Goal: Find specific page/section: Find specific page/section

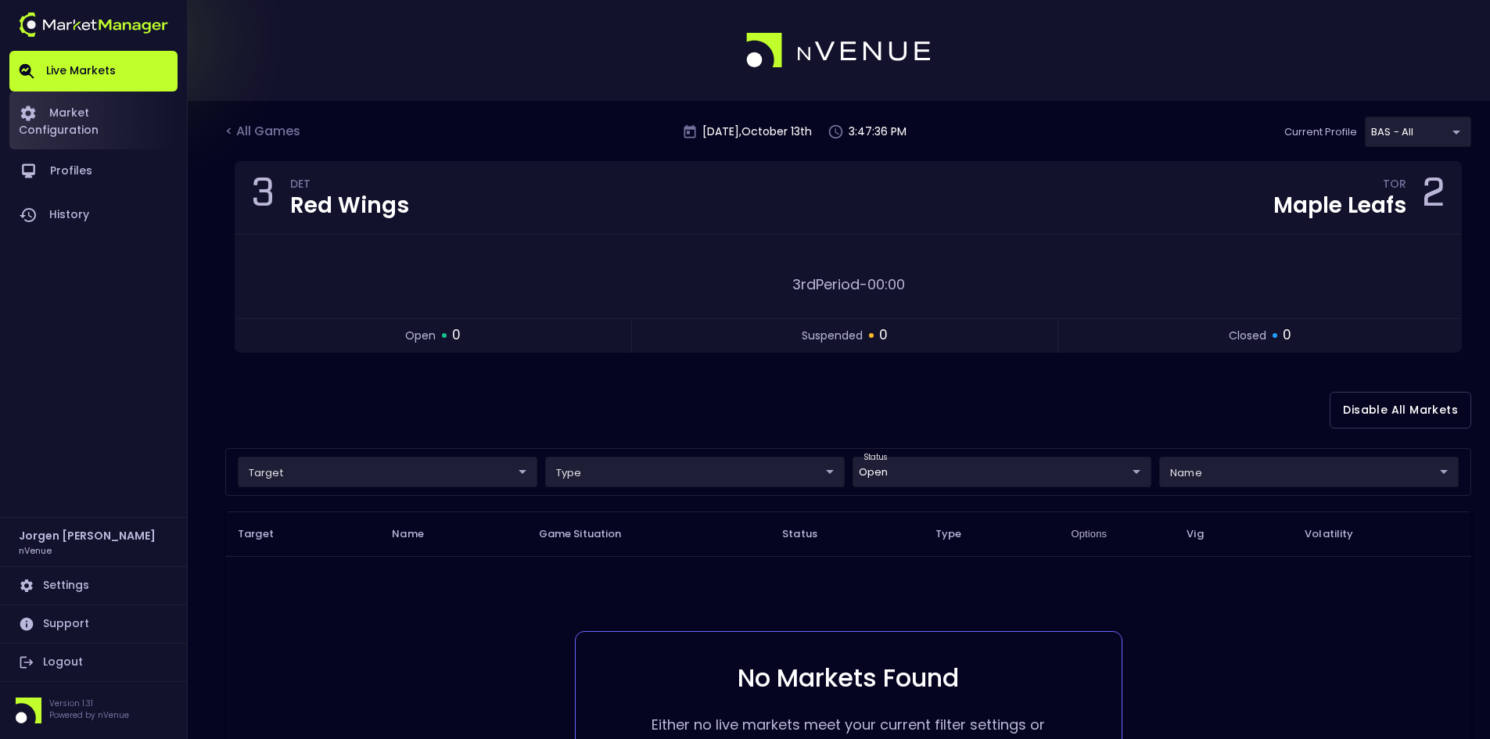
scroll to position [127, 0]
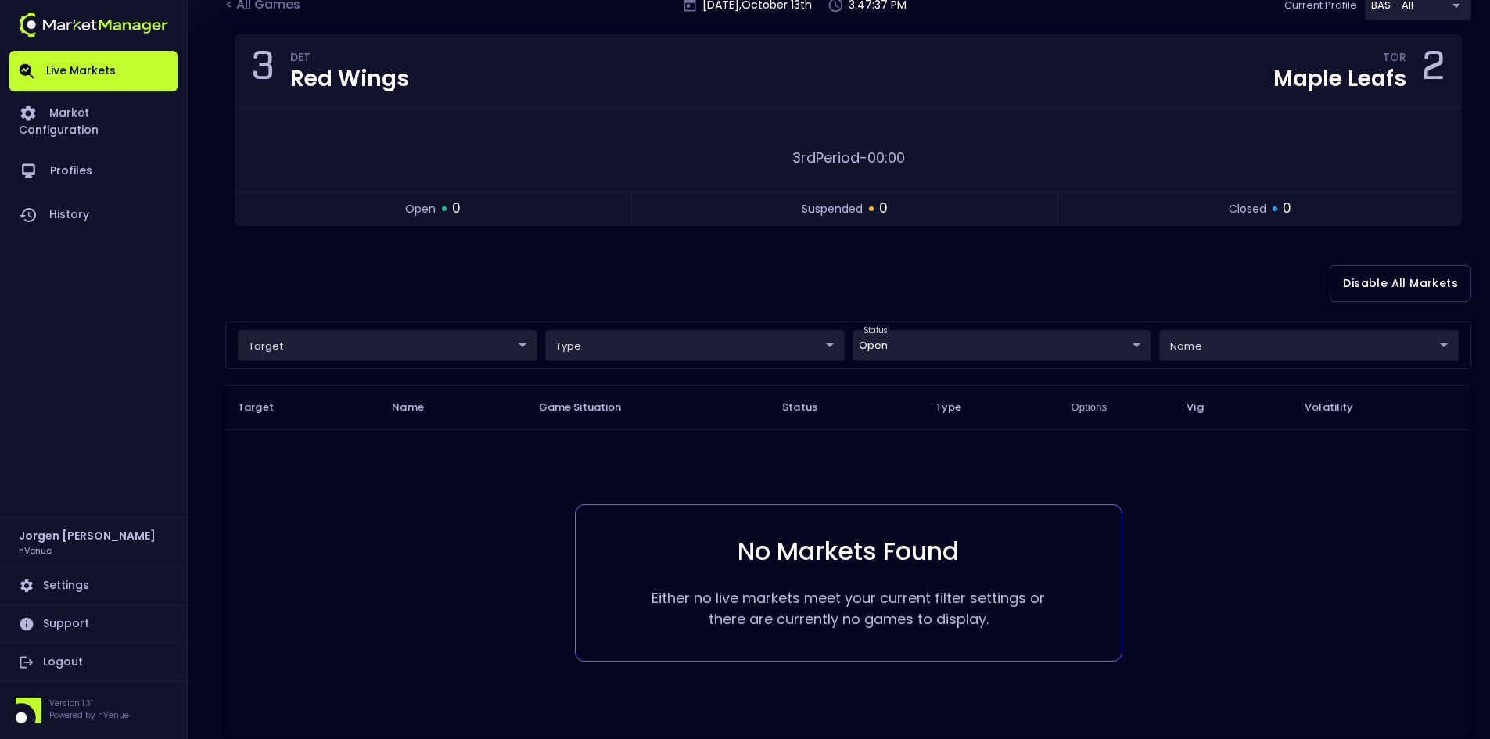
click at [92, 71] on link "Live Markets" at bounding box center [93, 71] width 168 height 41
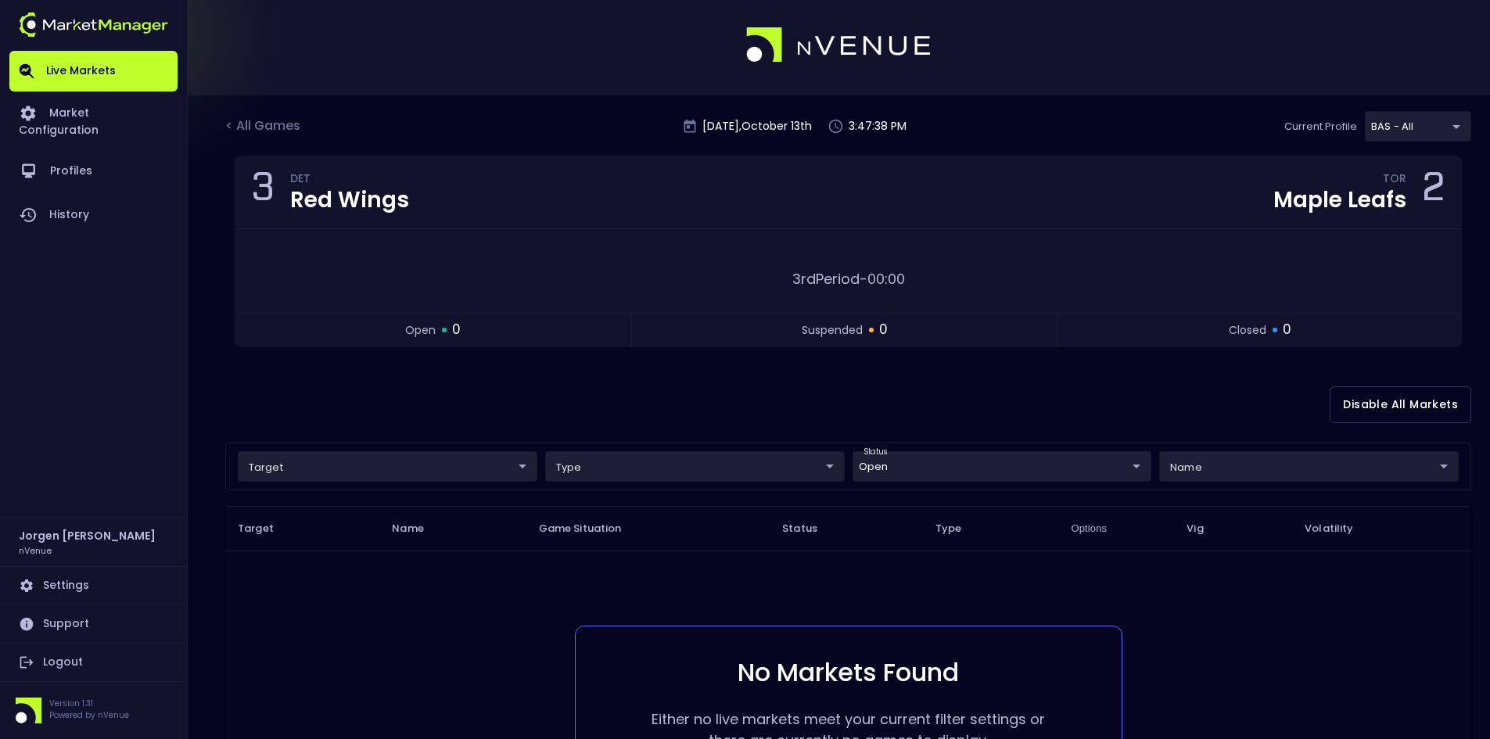
scroll to position [0, 0]
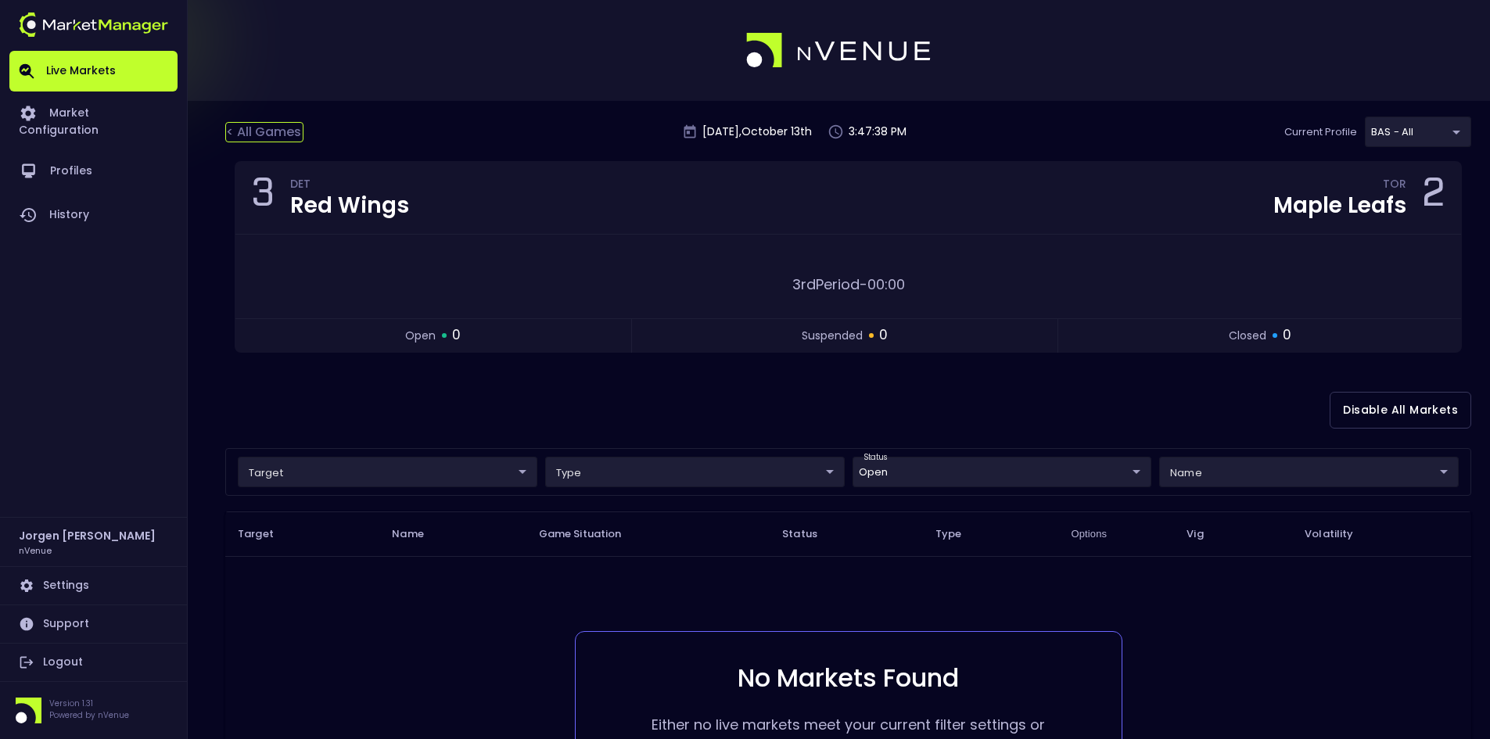
click at [268, 126] on div "< All Games" at bounding box center [264, 132] width 78 height 20
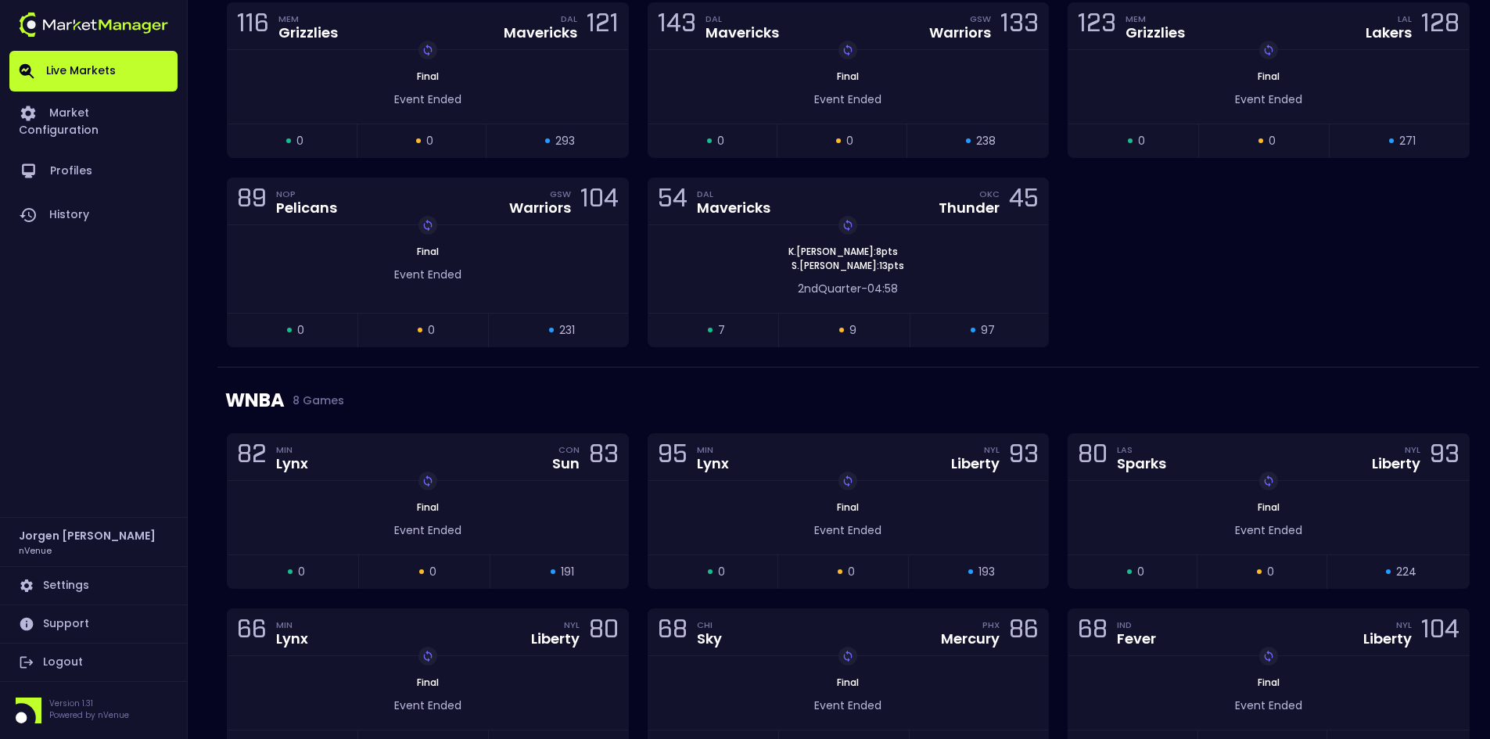
scroll to position [1955, 0]
click at [1225, 276] on div "116 MEM Grizzlies DAL Mavericks 121 Replay Game Final Event Ended open 0 suspen…" at bounding box center [847, 184] width 1261 height 364
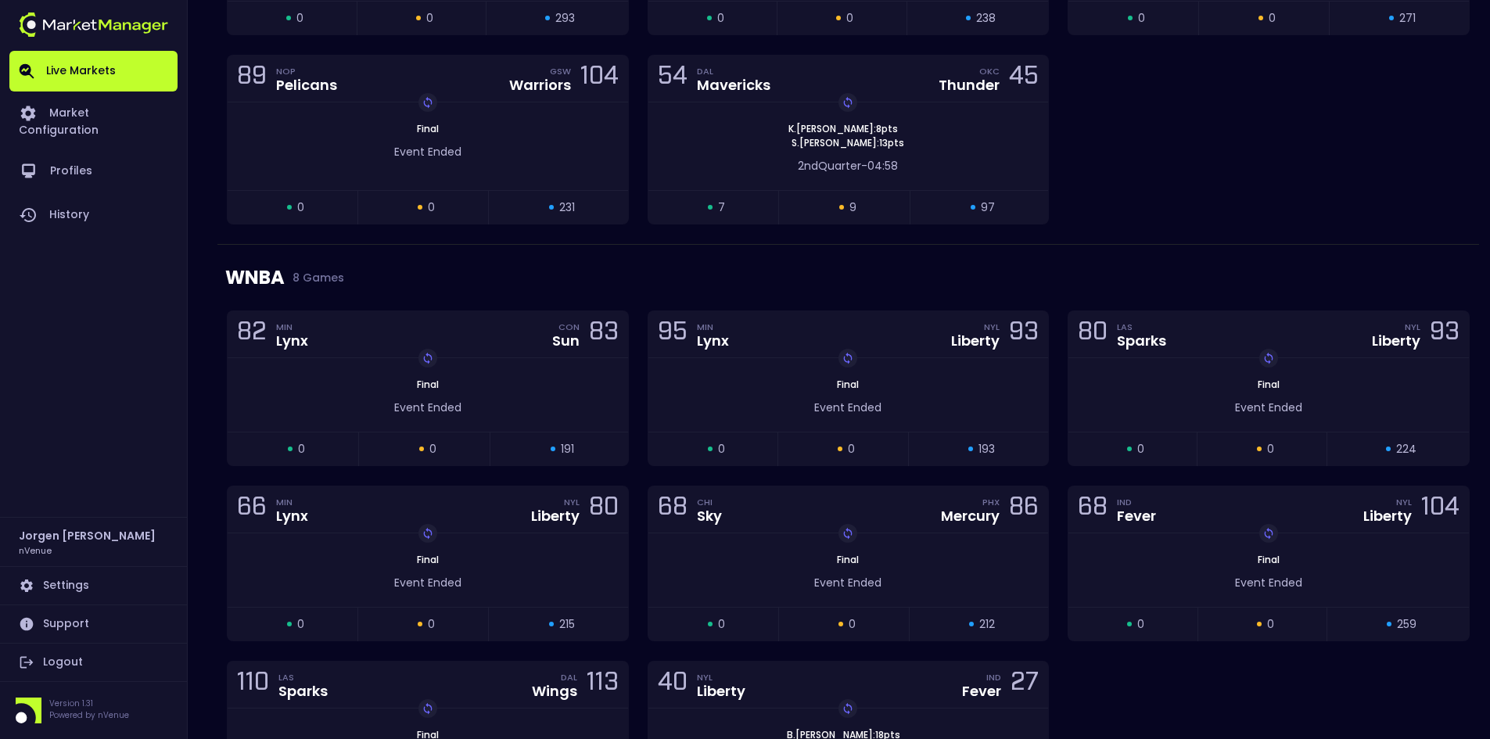
scroll to position [2011, 0]
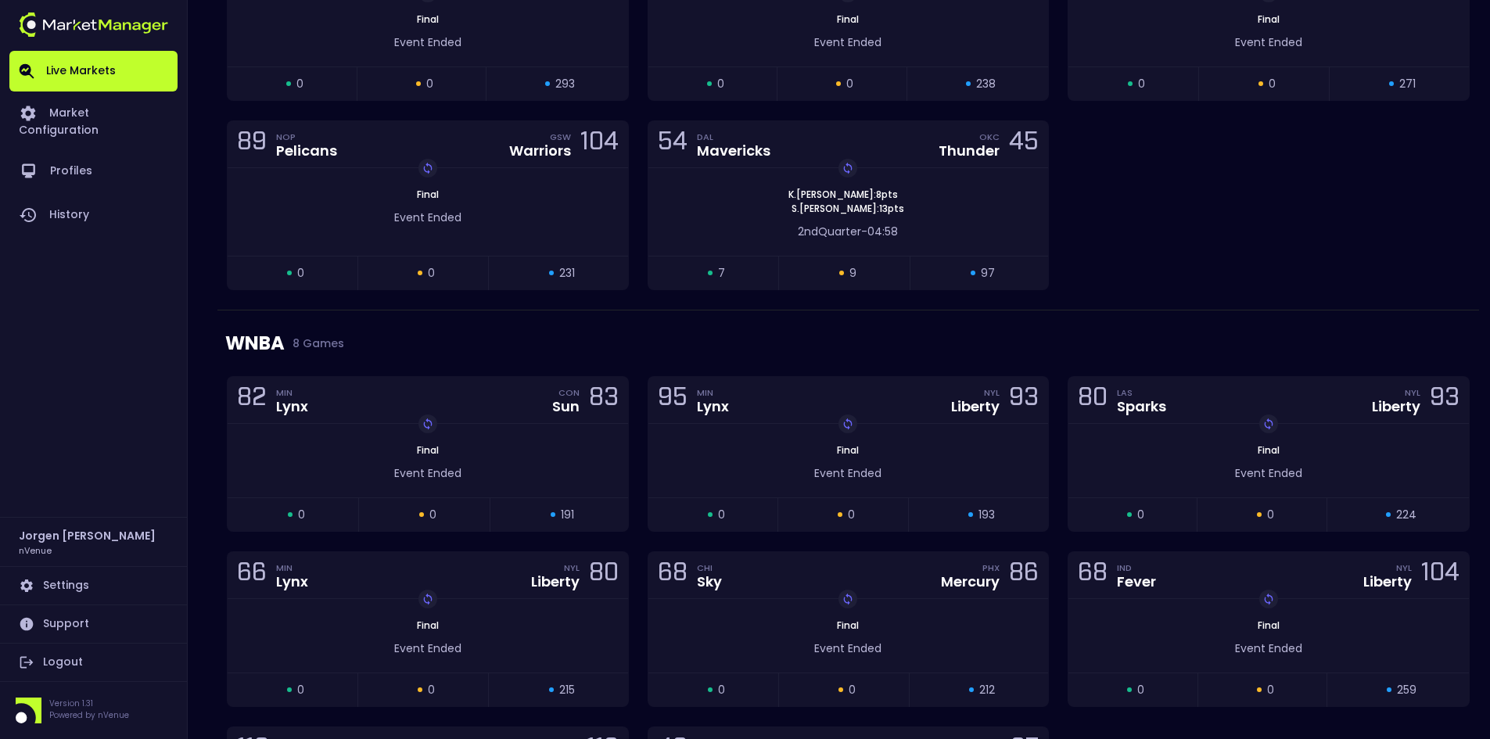
click at [1127, 277] on div "NBA 5 Games 116 MEM Grizzlies DAL Mavericks 121 Replay Game Final Event Ended o…" at bounding box center [847, 95] width 1261 height 431
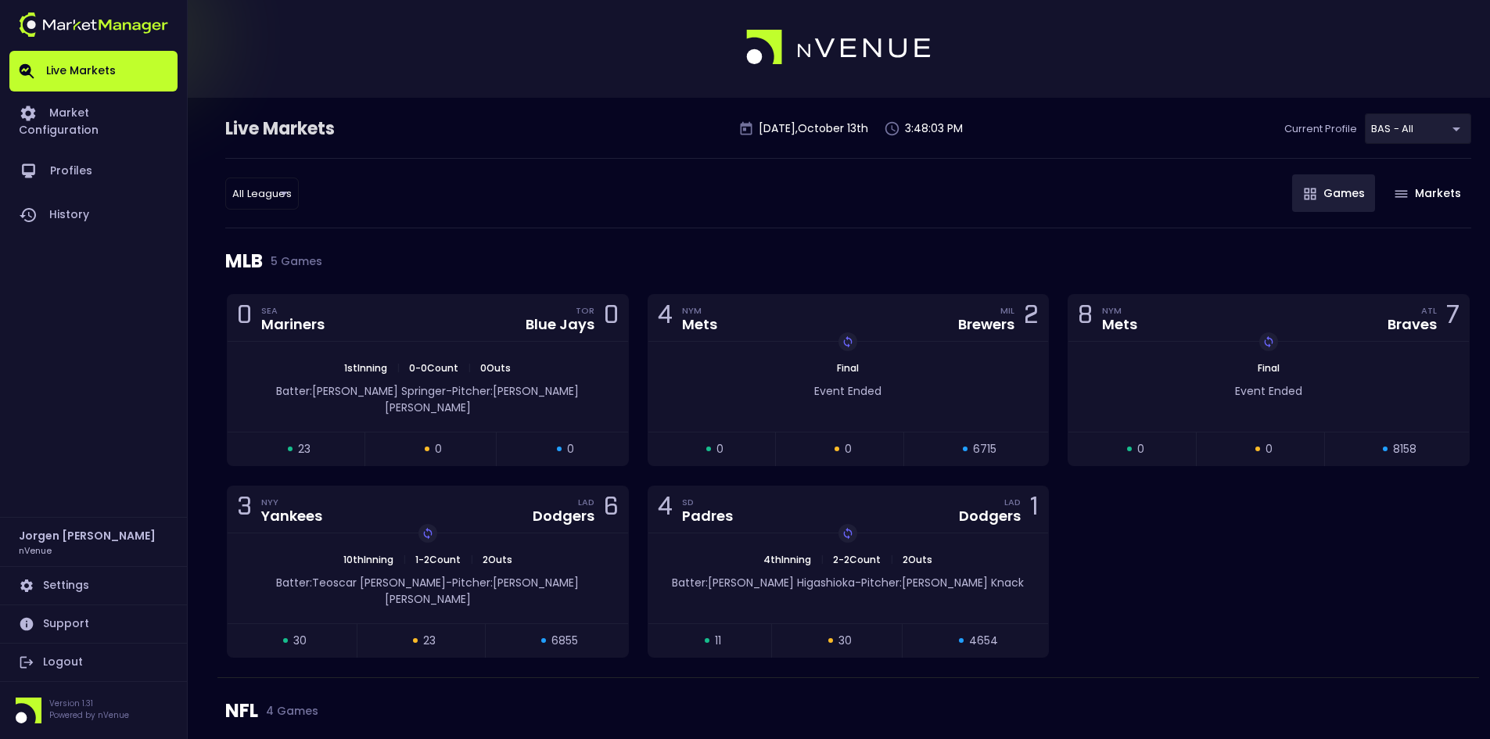
scroll to position [0, 0]
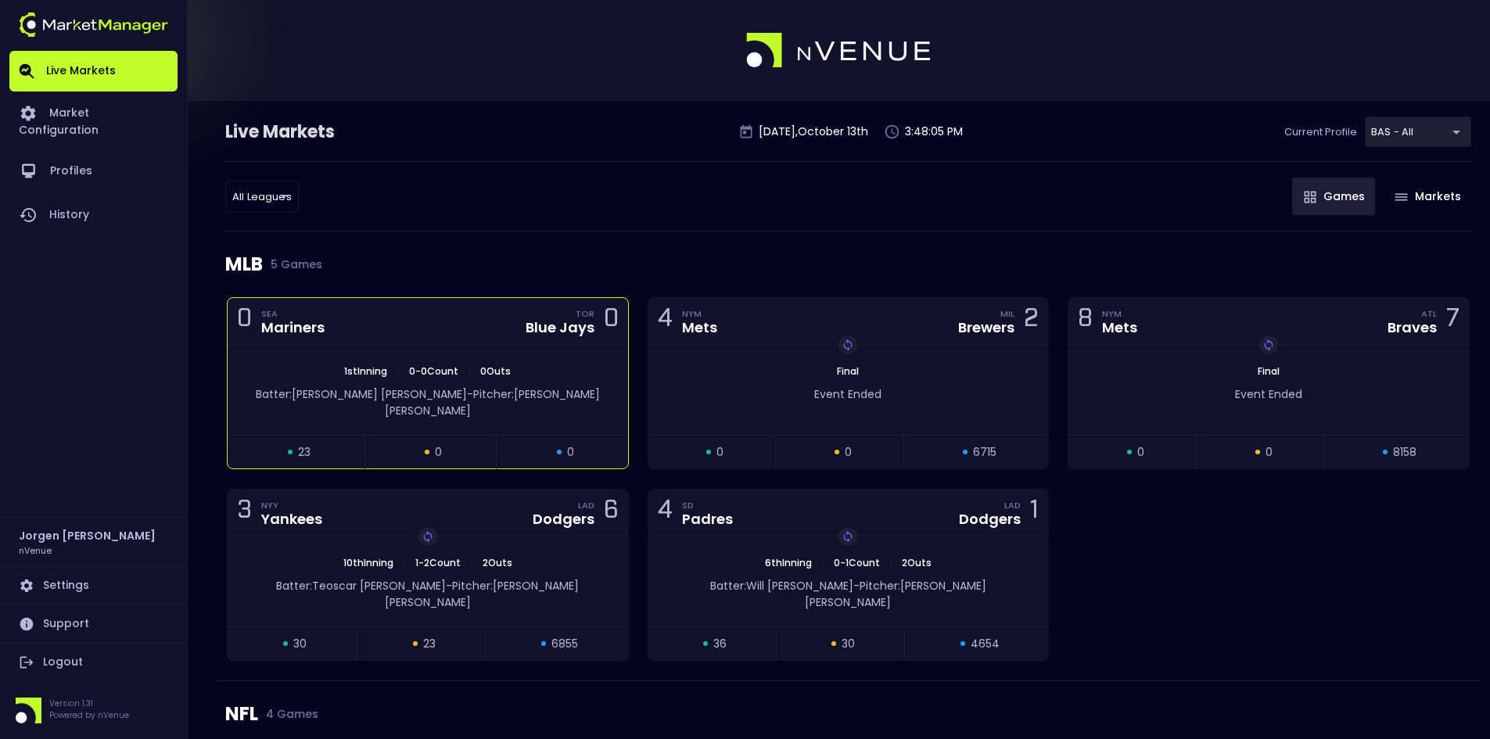
click at [556, 362] on div "1st Inning | 0 - 0 Count | 0 Outs Batter: [PERSON_NAME] - Pitcher: [PERSON_NAME]" at bounding box center [428, 390] width 400 height 90
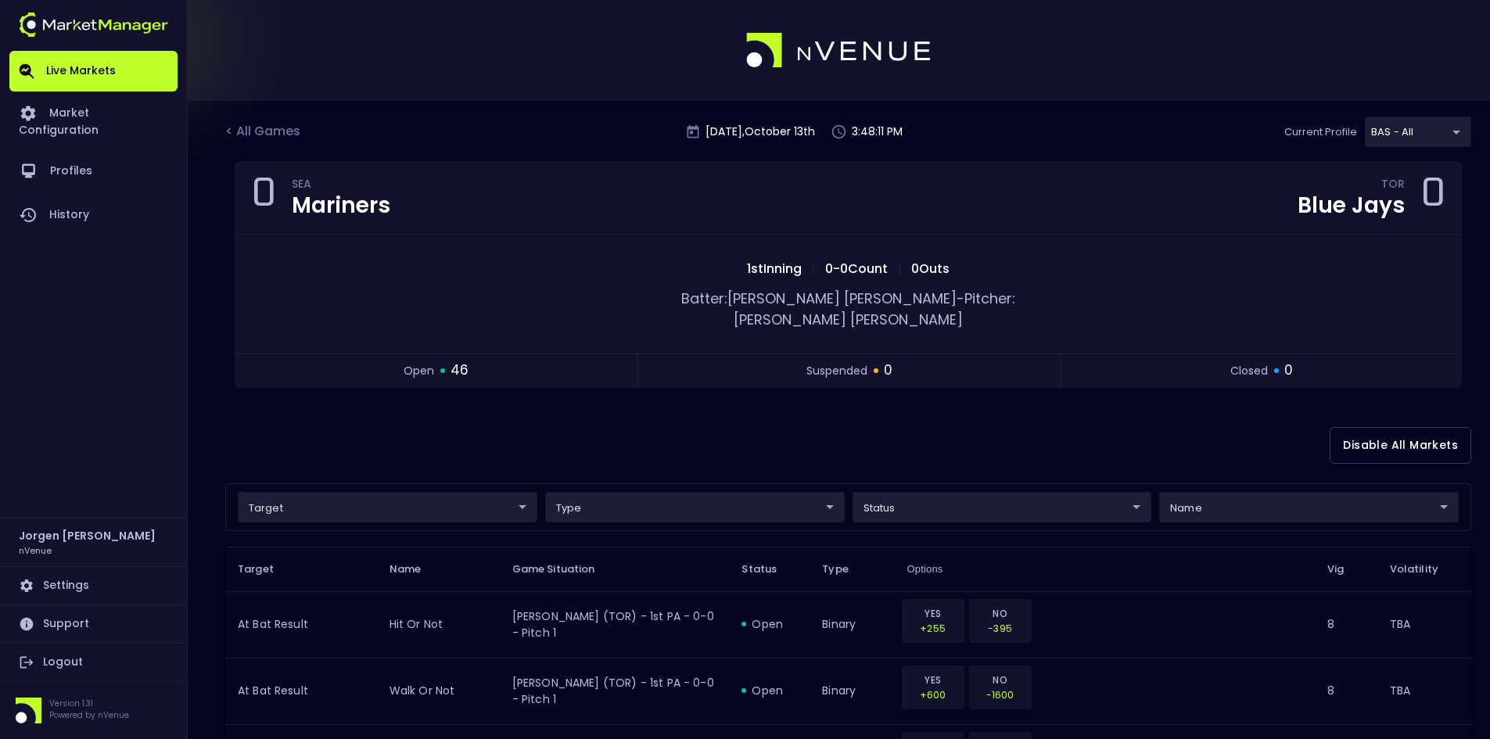
click at [418, 433] on div "Disable All Markets" at bounding box center [848, 445] width 1246 height 76
